Goal: Book appointment/travel/reservation

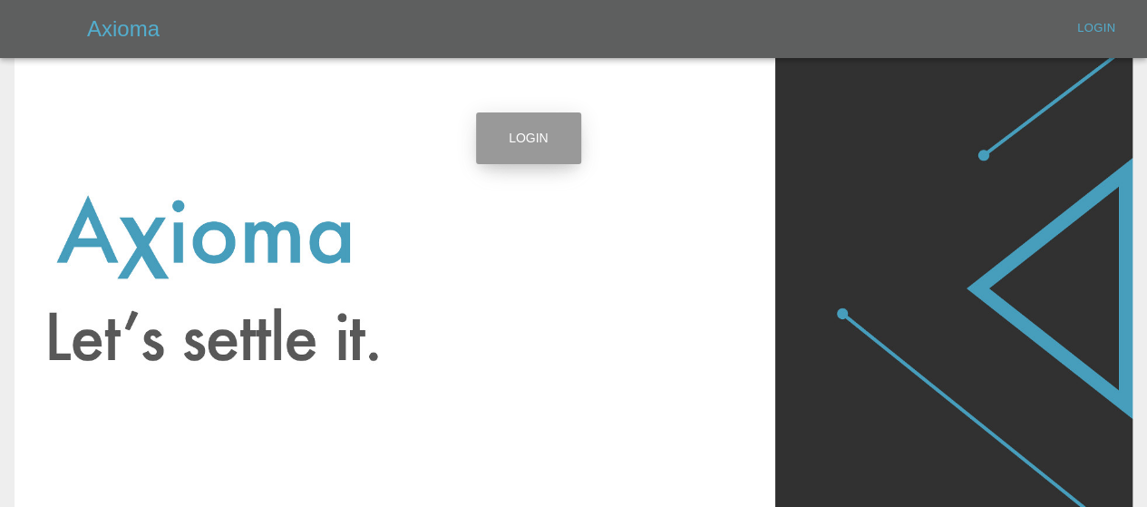
click at [519, 134] on link "Login" at bounding box center [528, 138] width 105 height 52
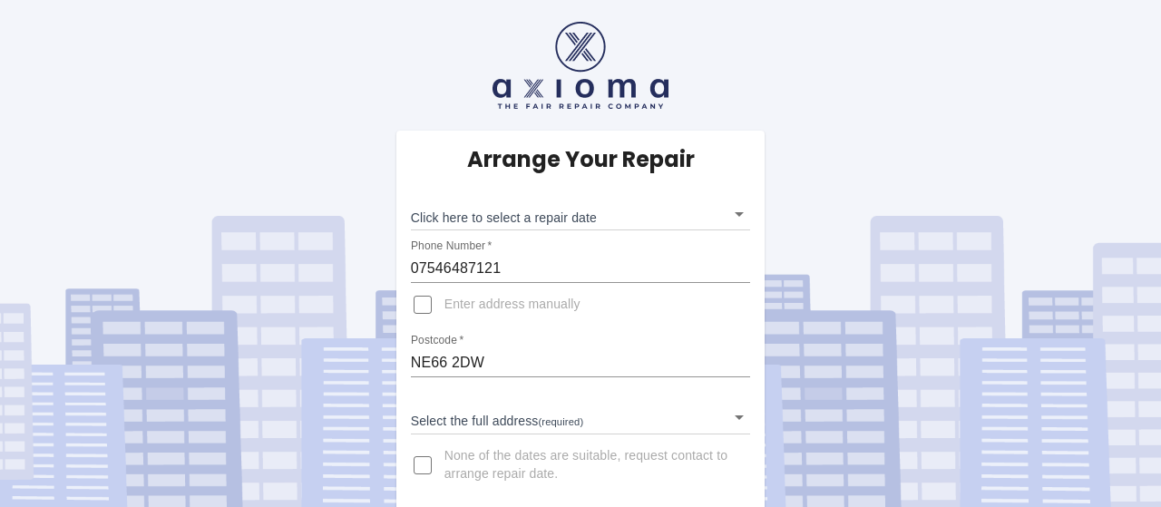
click at [731, 212] on body "Arrange Your Repair Click here to select a repair date ​ Phone Number   * 07546…" at bounding box center [580, 258] width 1161 height 516
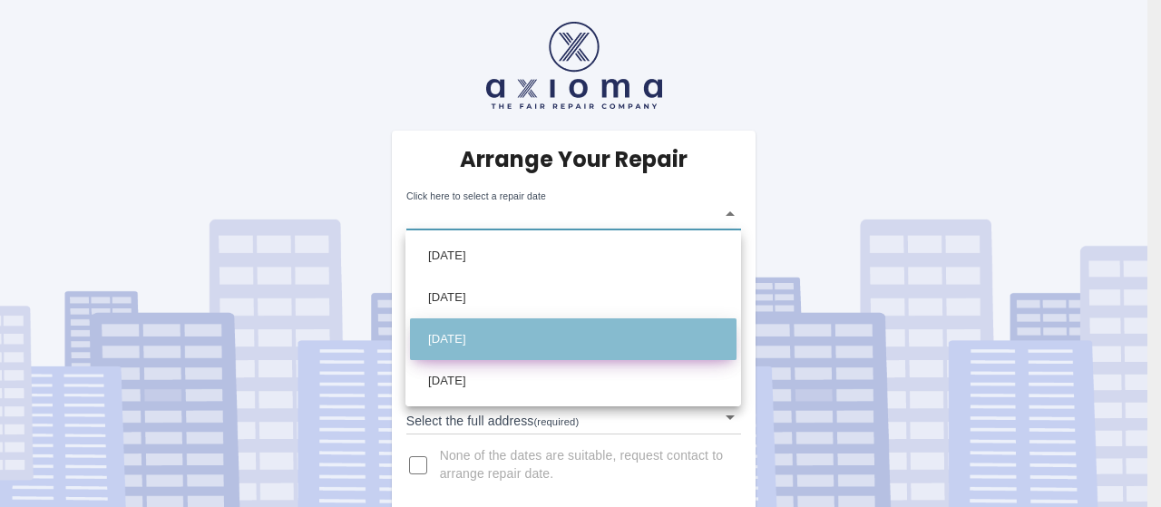
click at [508, 334] on li "[DATE]" at bounding box center [573, 339] width 327 height 42
type input "[DATE]T00:00:00.000Z"
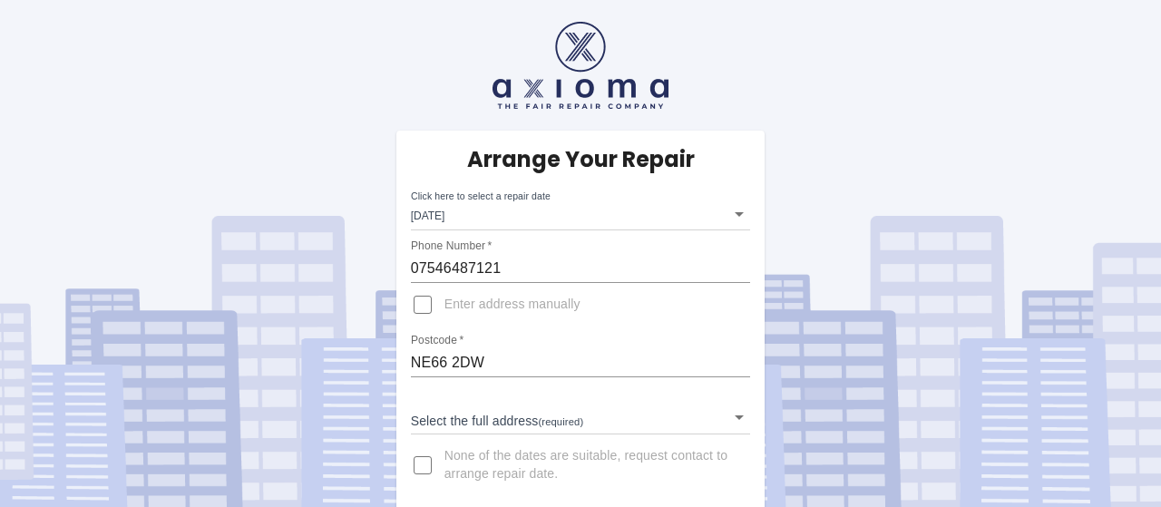
click at [508, 334] on div "Postcode   * NE66 2DW" at bounding box center [581, 356] width 340 height 44
click at [729, 417] on body "Arrange Your Repair Click here to select a repair date [DATE] [DATE]T00:00:00.0…" at bounding box center [573, 258] width 1147 height 516
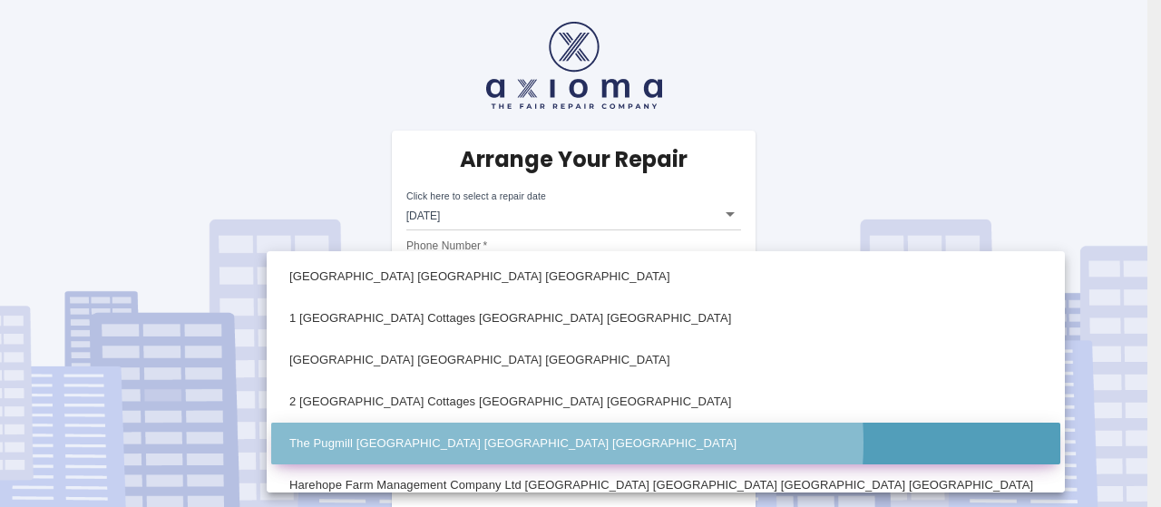
click at [542, 443] on li "The Pugmill [GEOGRAPHIC_DATA] [GEOGRAPHIC_DATA] [GEOGRAPHIC_DATA]" at bounding box center [665, 444] width 789 height 42
type input "The Pugmill [GEOGRAPHIC_DATA] [GEOGRAPHIC_DATA] [GEOGRAPHIC_DATA]"
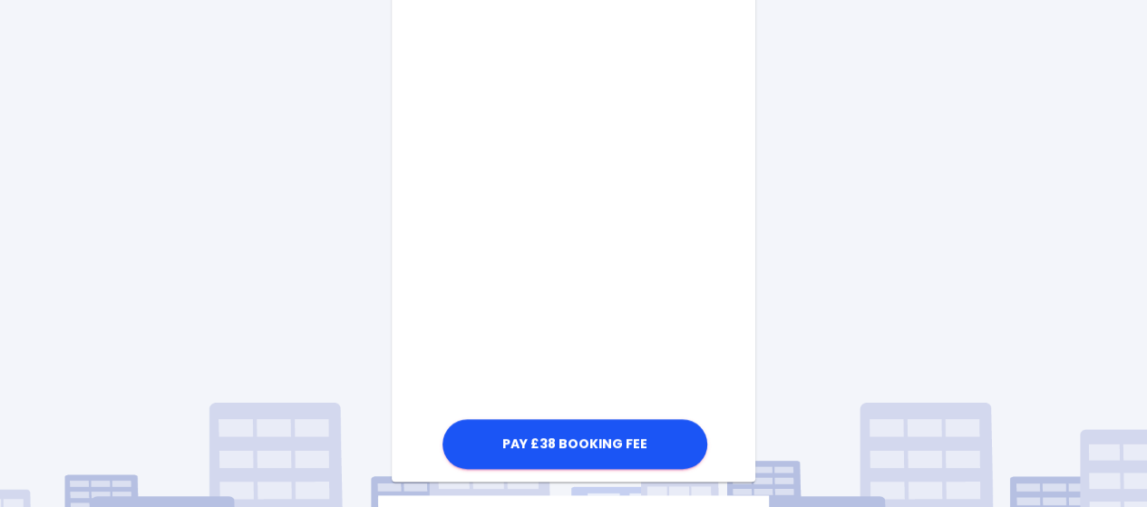
scroll to position [983, 0]
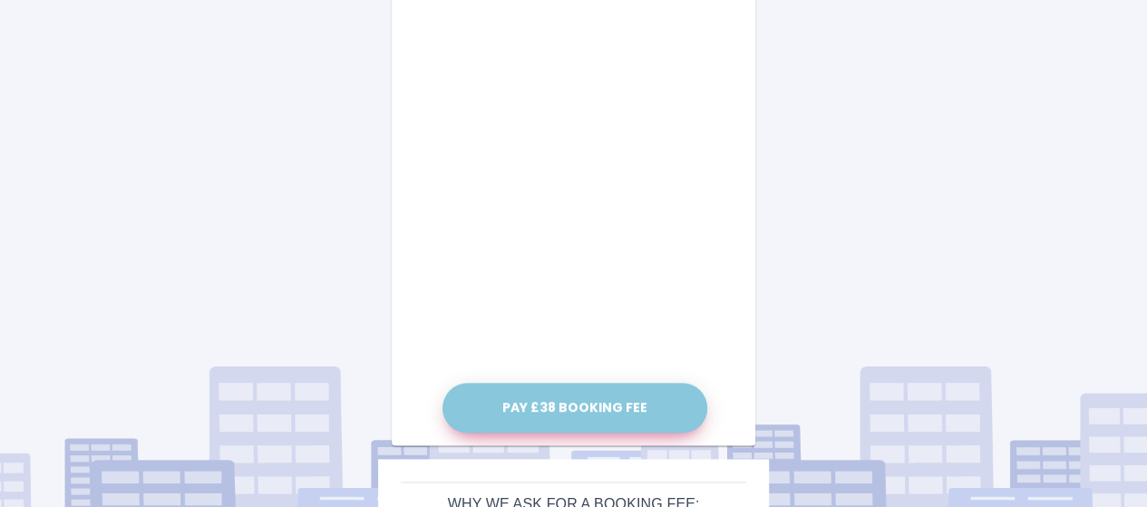
click at [586, 407] on button "Pay £38 Booking Fee" at bounding box center [575, 408] width 265 height 50
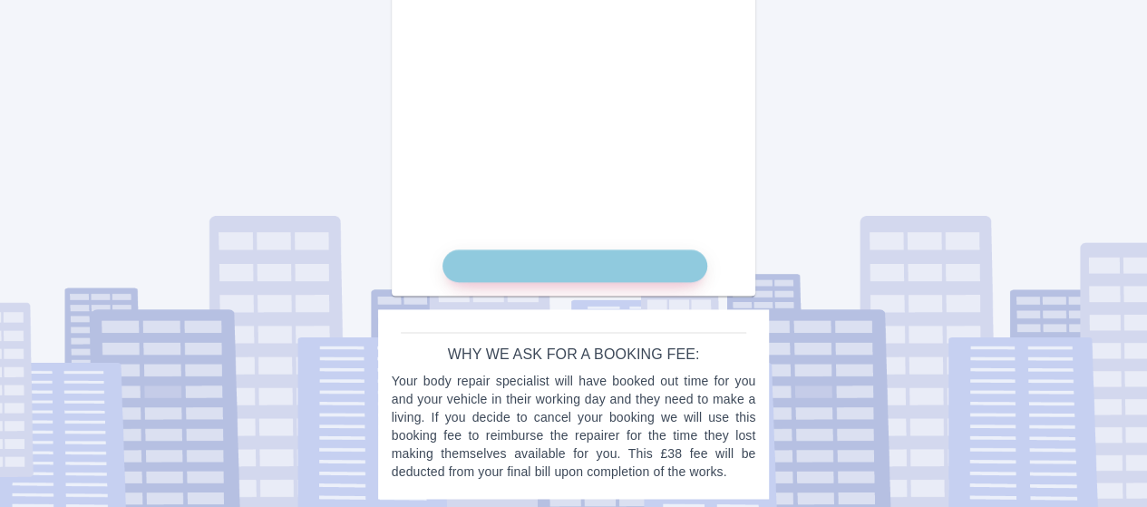
scroll to position [1120, 0]
